Goal: Information Seeking & Learning: Learn about a topic

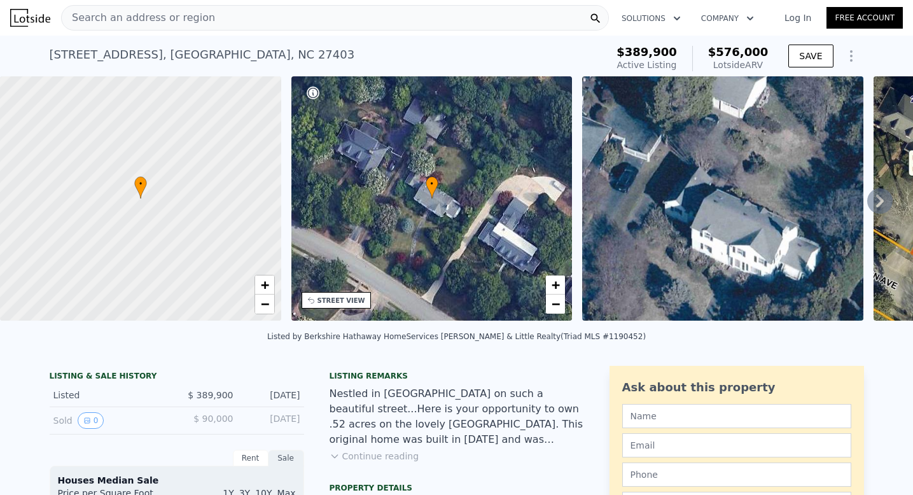
click at [63, 417] on div "Sold 0" at bounding box center [109, 420] width 113 height 17
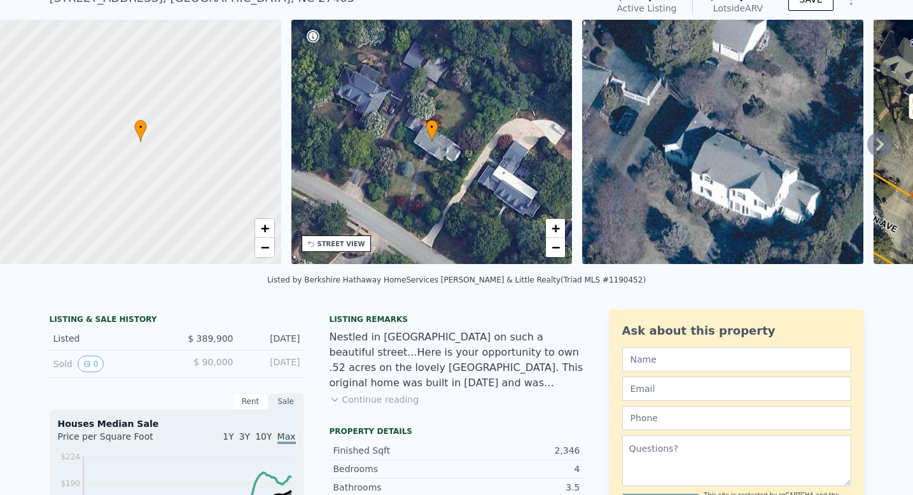
scroll to position [57, 0]
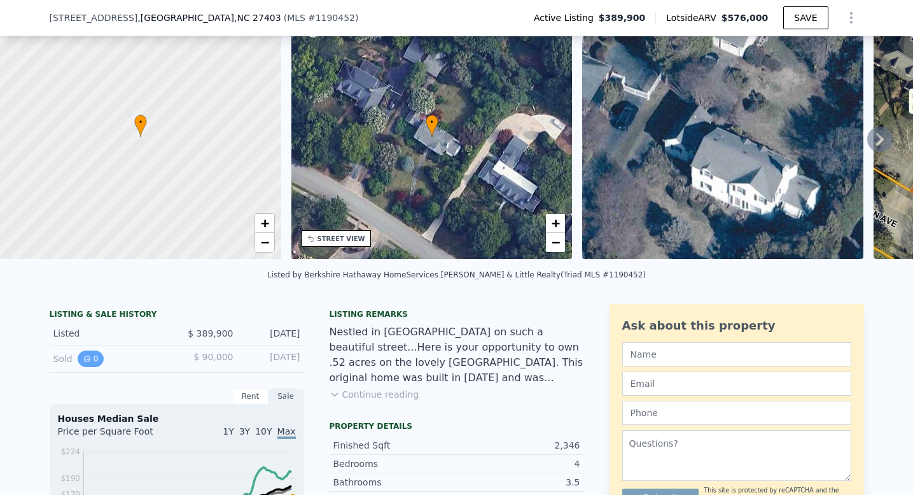
click at [95, 363] on button "0" at bounding box center [91, 359] width 27 height 17
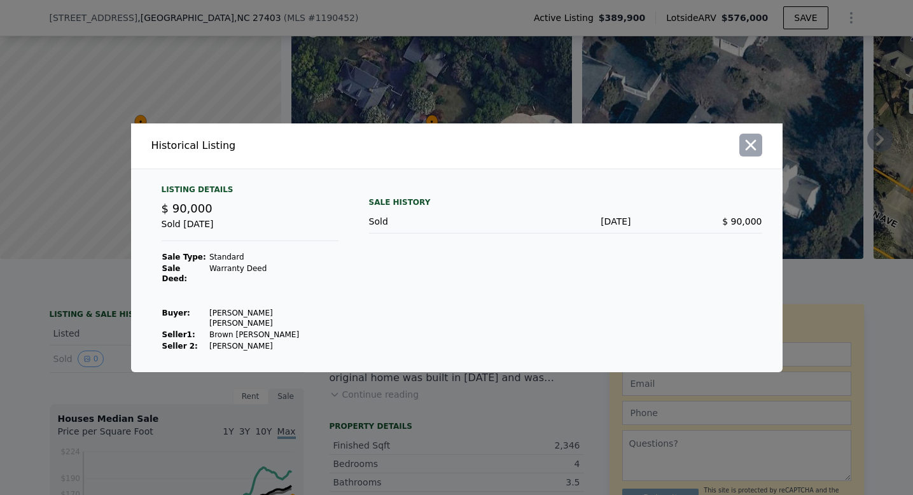
click at [749, 149] on icon "button" at bounding box center [751, 145] width 18 height 18
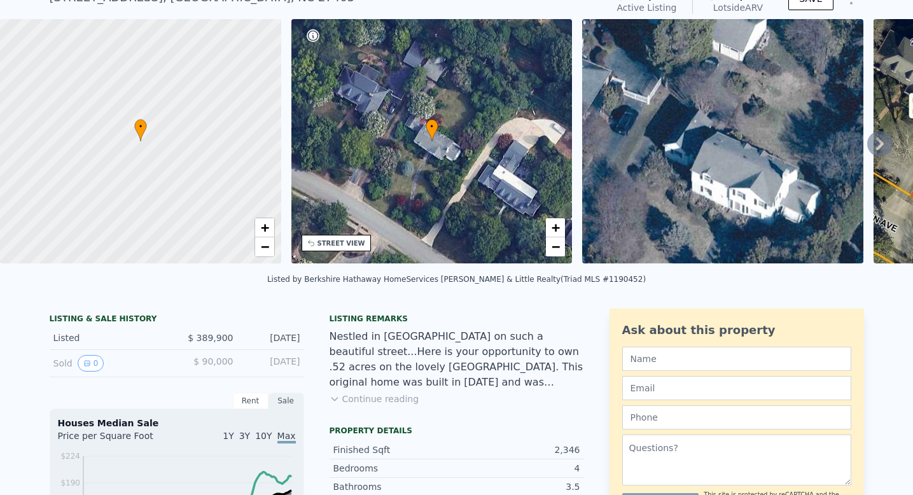
scroll to position [0, 0]
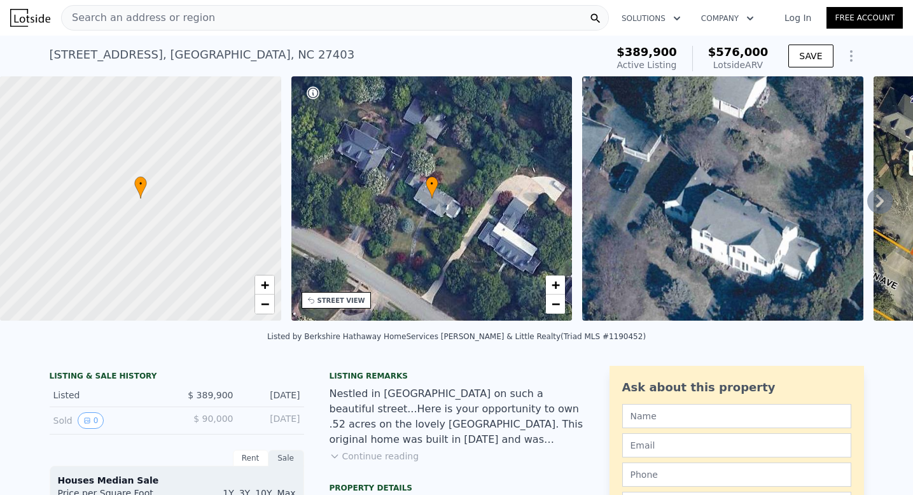
click at [106, 17] on span "Search an address or region" at bounding box center [138, 17] width 153 height 15
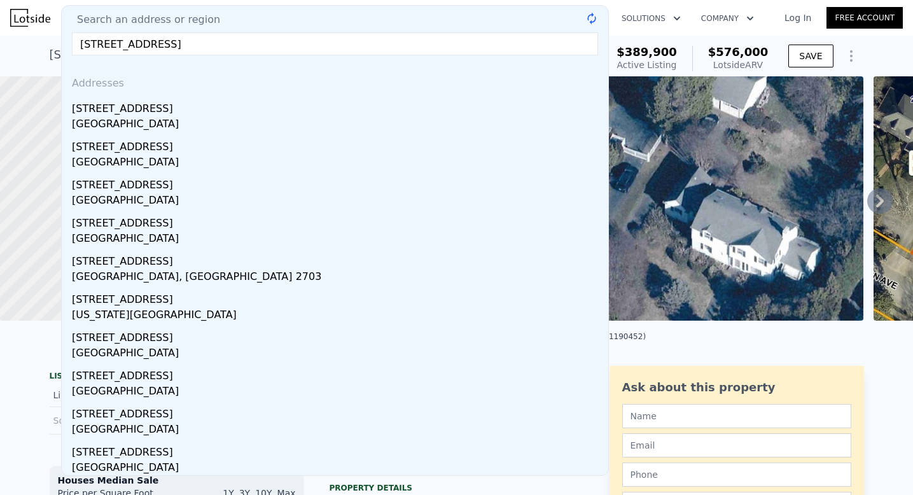
type input "[STREET_ADDRESS]"
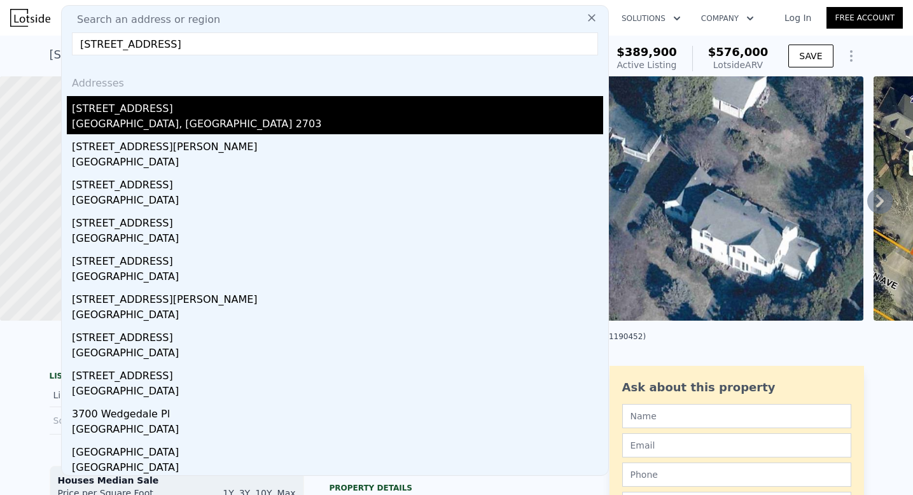
click at [123, 99] on div "[STREET_ADDRESS]" at bounding box center [337, 106] width 531 height 20
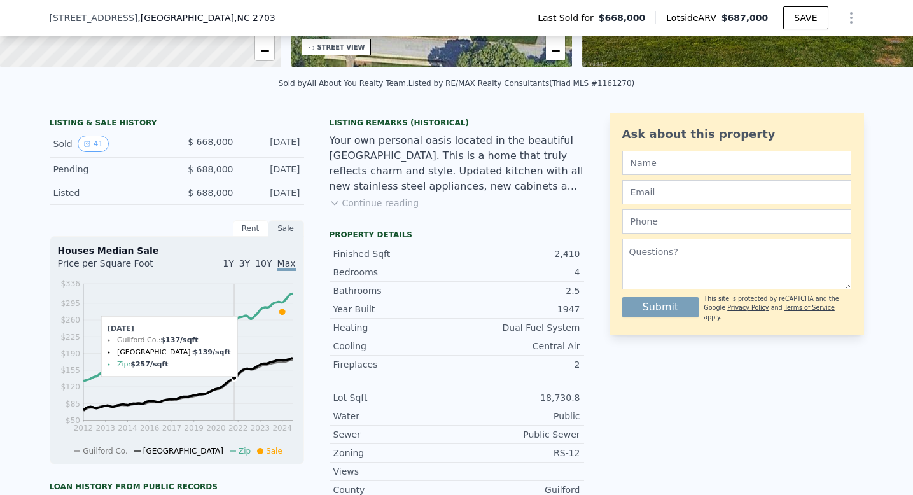
scroll to position [249, 0]
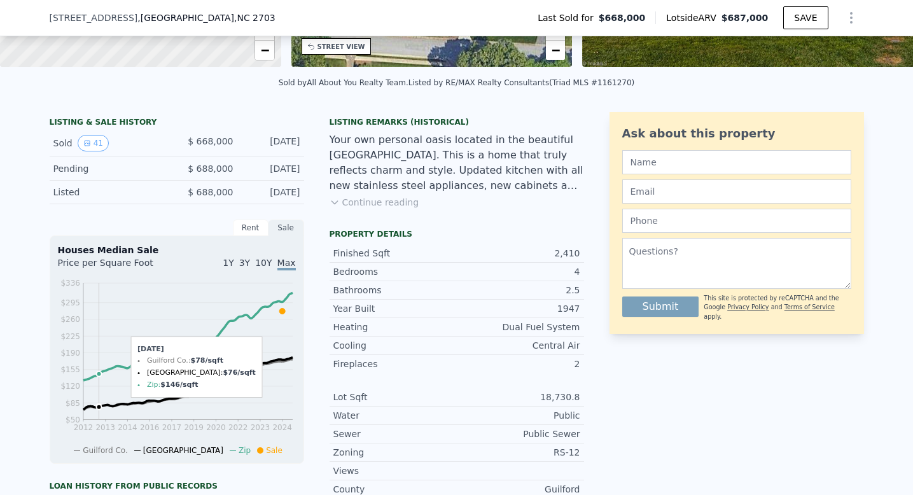
drag, startPoint x: 102, startPoint y: 313, endPoint x: 98, endPoint y: 304, distance: 9.7
click at [98, 304] on icon "2012 2013 2014 2016 2017 2019 2020 2022 2023 2024 $50 $85 $120 $155 $190 $225 $…" at bounding box center [177, 366] width 238 height 179
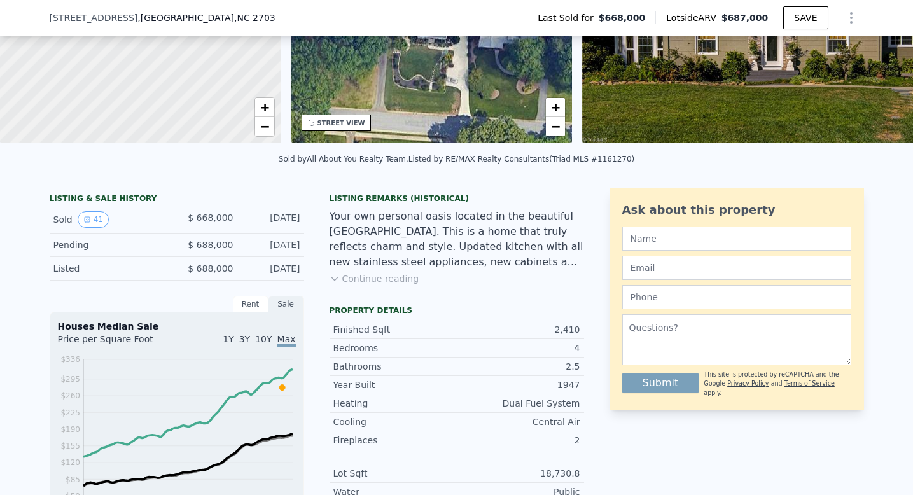
scroll to position [174, 0]
click at [342, 275] on button "Continue reading" at bounding box center [375, 278] width 90 height 13
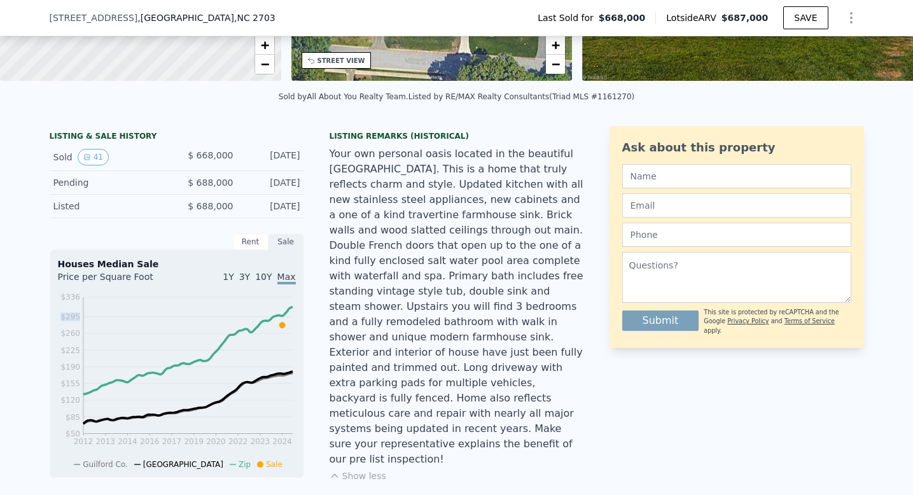
scroll to position [0, 0]
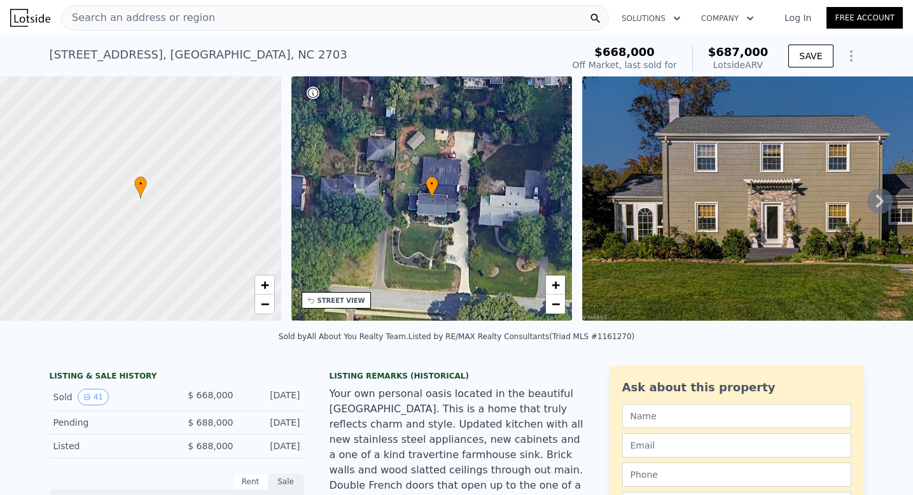
click at [269, 13] on div "Search an address or region" at bounding box center [335, 17] width 548 height 25
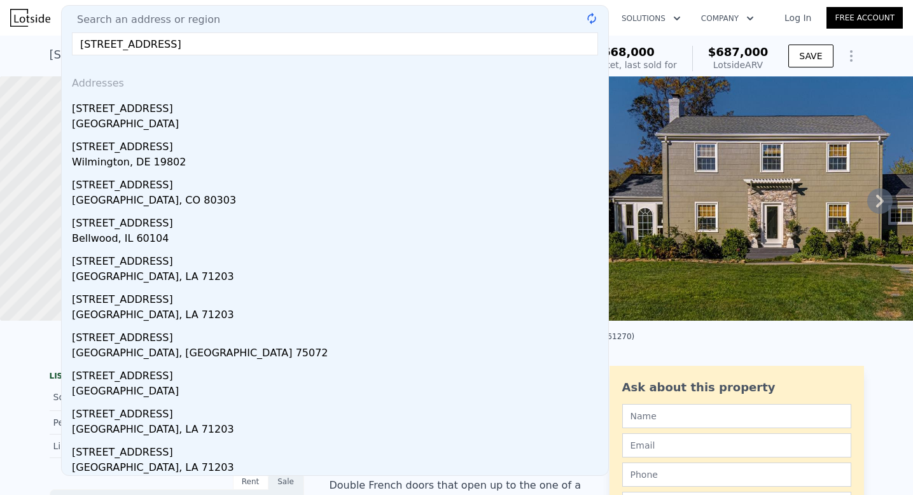
type input "[STREET_ADDRESS]"
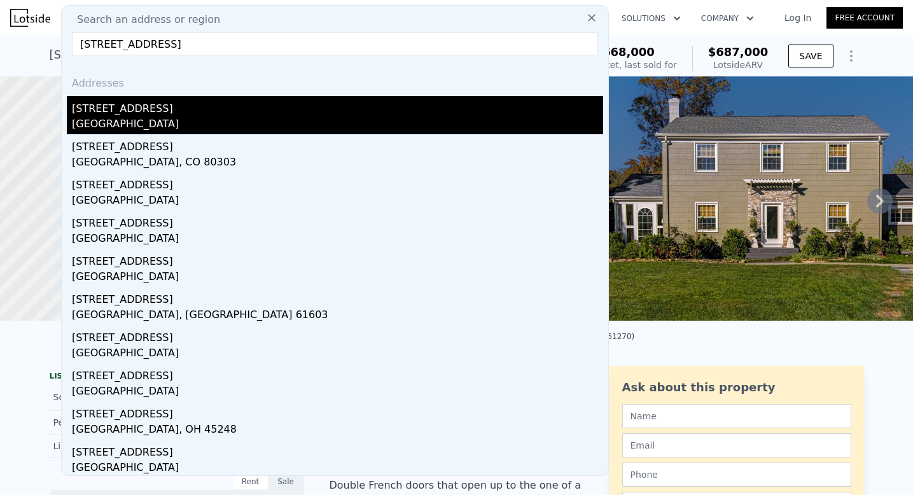
click at [129, 123] on div "[GEOGRAPHIC_DATA]" at bounding box center [337, 125] width 531 height 18
